Goal: Navigation & Orientation: Find specific page/section

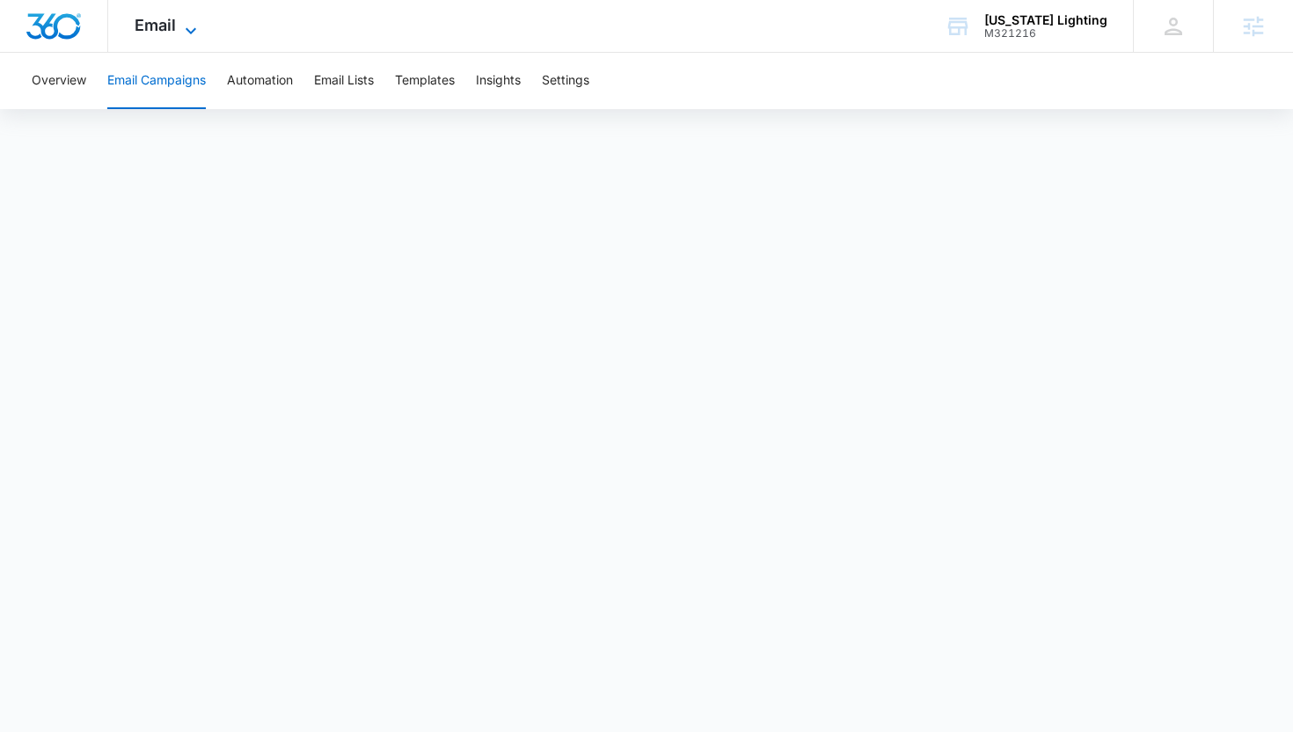
click at [156, 31] on span "Email" at bounding box center [155, 25] width 41 height 18
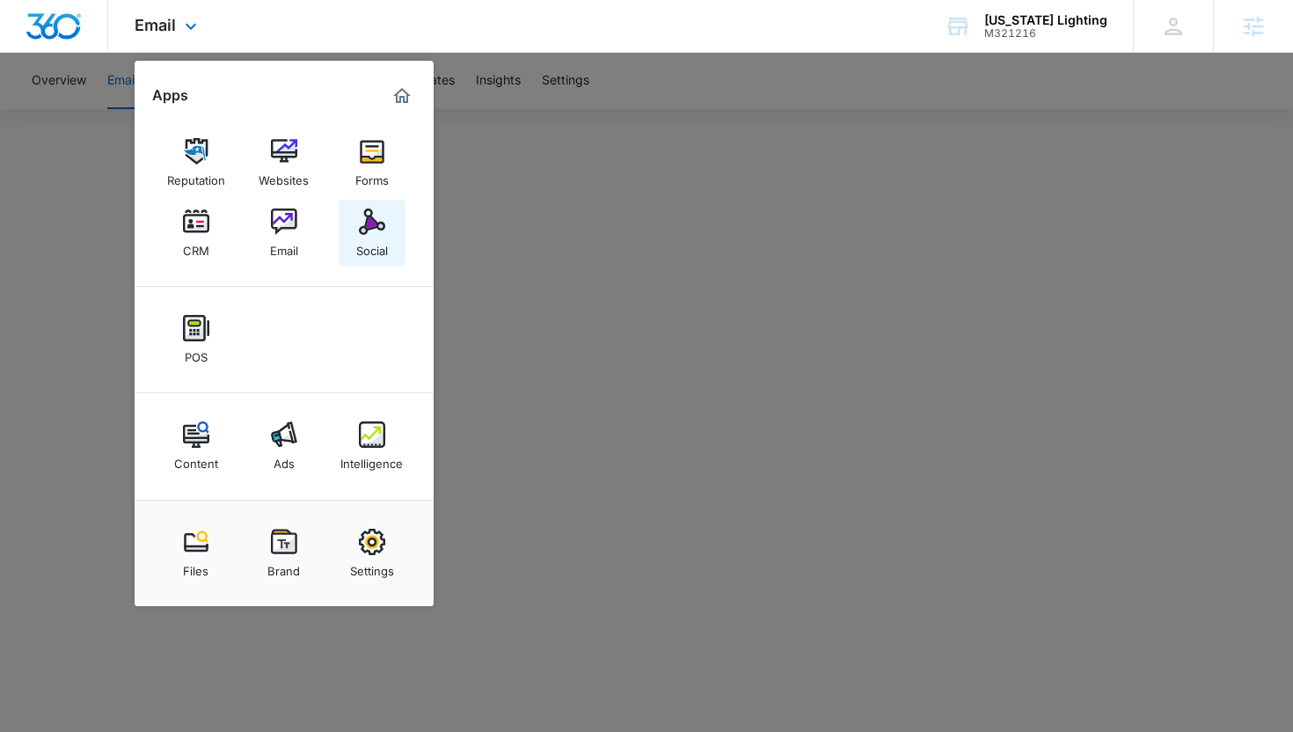
click at [363, 226] on img at bounding box center [372, 221] width 26 height 26
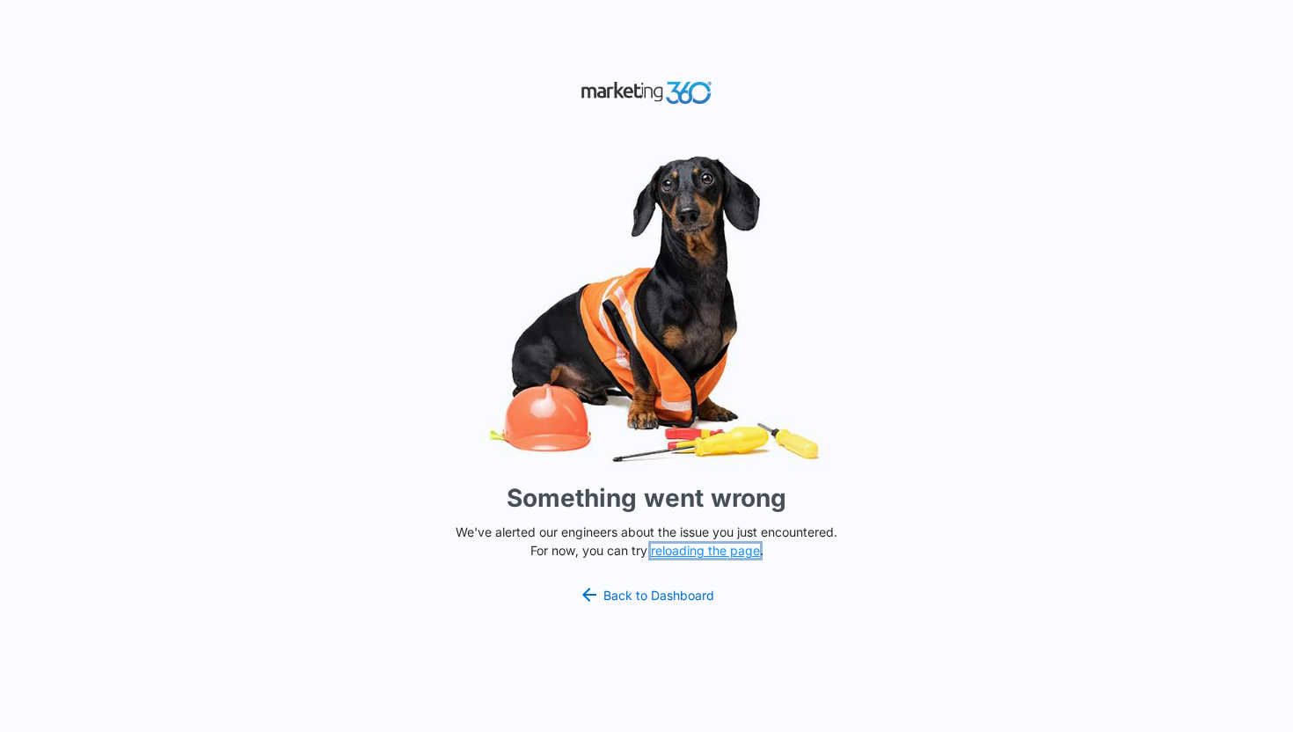
click at [698, 545] on button "reloading the page" at bounding box center [705, 551] width 109 height 14
click at [639, 597] on link "Back to Dashboard" at bounding box center [646, 594] width 135 height 21
click at [681, 545] on button "reloading the page" at bounding box center [705, 551] width 109 height 14
